Goal: Transaction & Acquisition: Purchase product/service

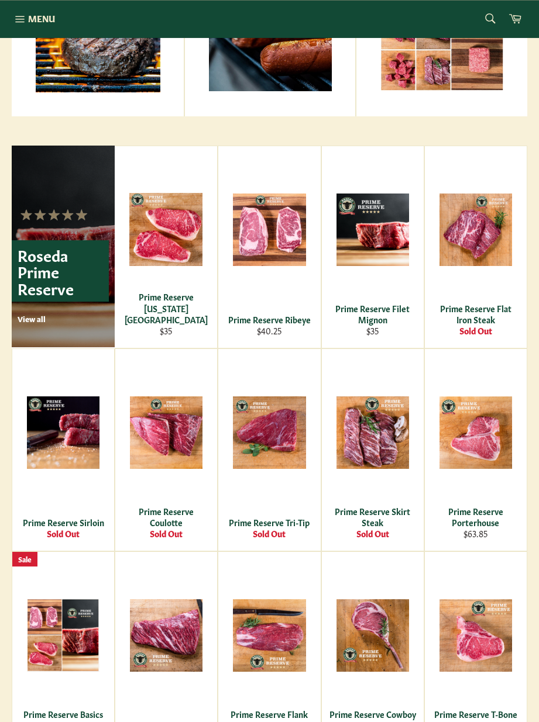
scroll to position [618, 0]
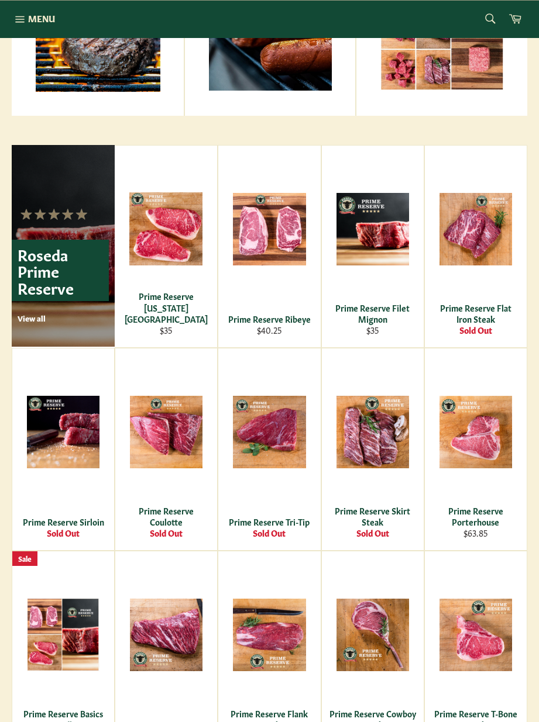
click at [70, 450] on span "View" at bounding box center [63, 451] width 75 height 30
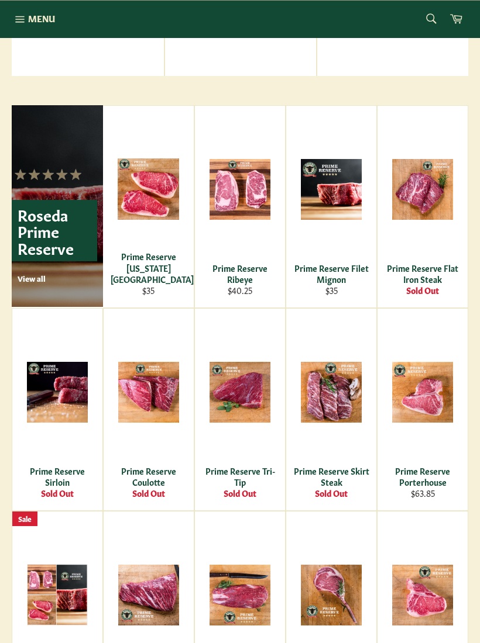
click at [64, 482] on div "Prime Reserve Sirloin" at bounding box center [57, 477] width 75 height 23
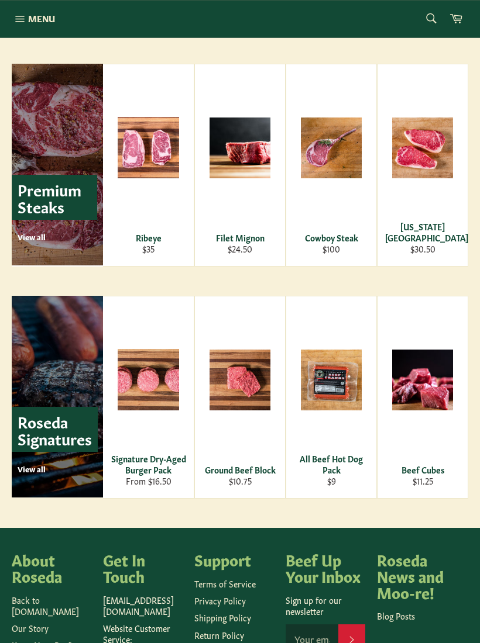
scroll to position [1335, 0]
click at [58, 429] on p "Roseda Signatures" at bounding box center [55, 429] width 86 height 45
